Goal: Check status

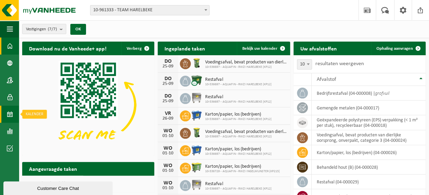
click at [10, 113] on span at bounding box center [10, 114] width 6 height 17
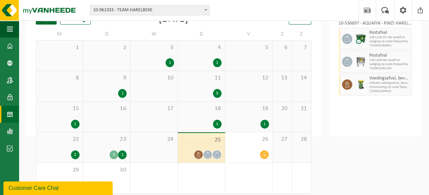
scroll to position [60, 0]
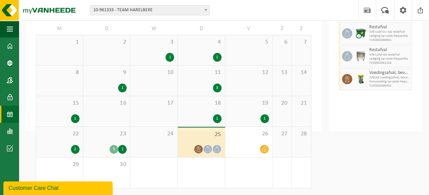
click at [118, 141] on div "23 5 1" at bounding box center [106, 142] width 47 height 30
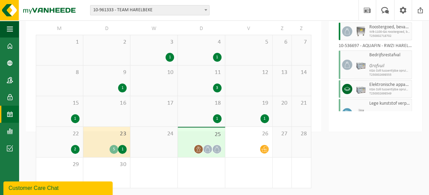
click at [377, 34] on span "WB-1100-GA roostergoed, bevat geen producten van dierlijke o" at bounding box center [389, 32] width 41 height 4
click at [62, 148] on div "2" at bounding box center [60, 149] width 40 height 9
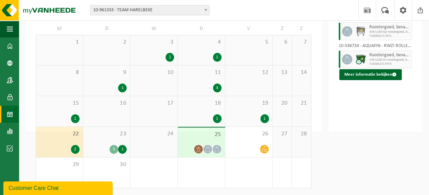
click at [104, 141] on div "23 5 1" at bounding box center [106, 142] width 47 height 30
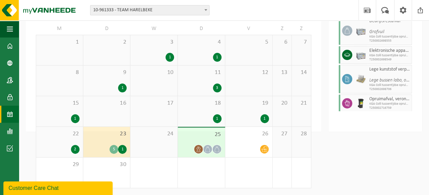
scroll to position [65, 0]
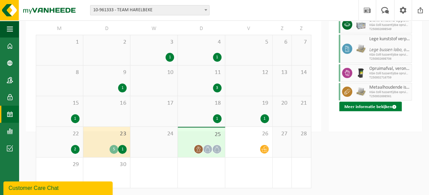
click at [369, 113] on button "Meer informatie bekijken" at bounding box center [370, 107] width 62 height 11
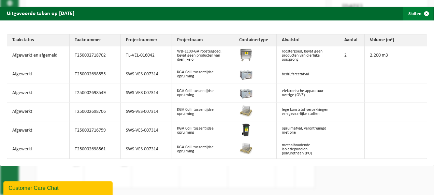
click at [423, 14] on span "button" at bounding box center [427, 14] width 14 height 14
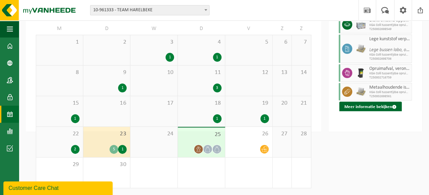
click at [211, 143] on div "25" at bounding box center [201, 143] width 47 height 30
